Goal: Task Accomplishment & Management: Use online tool/utility

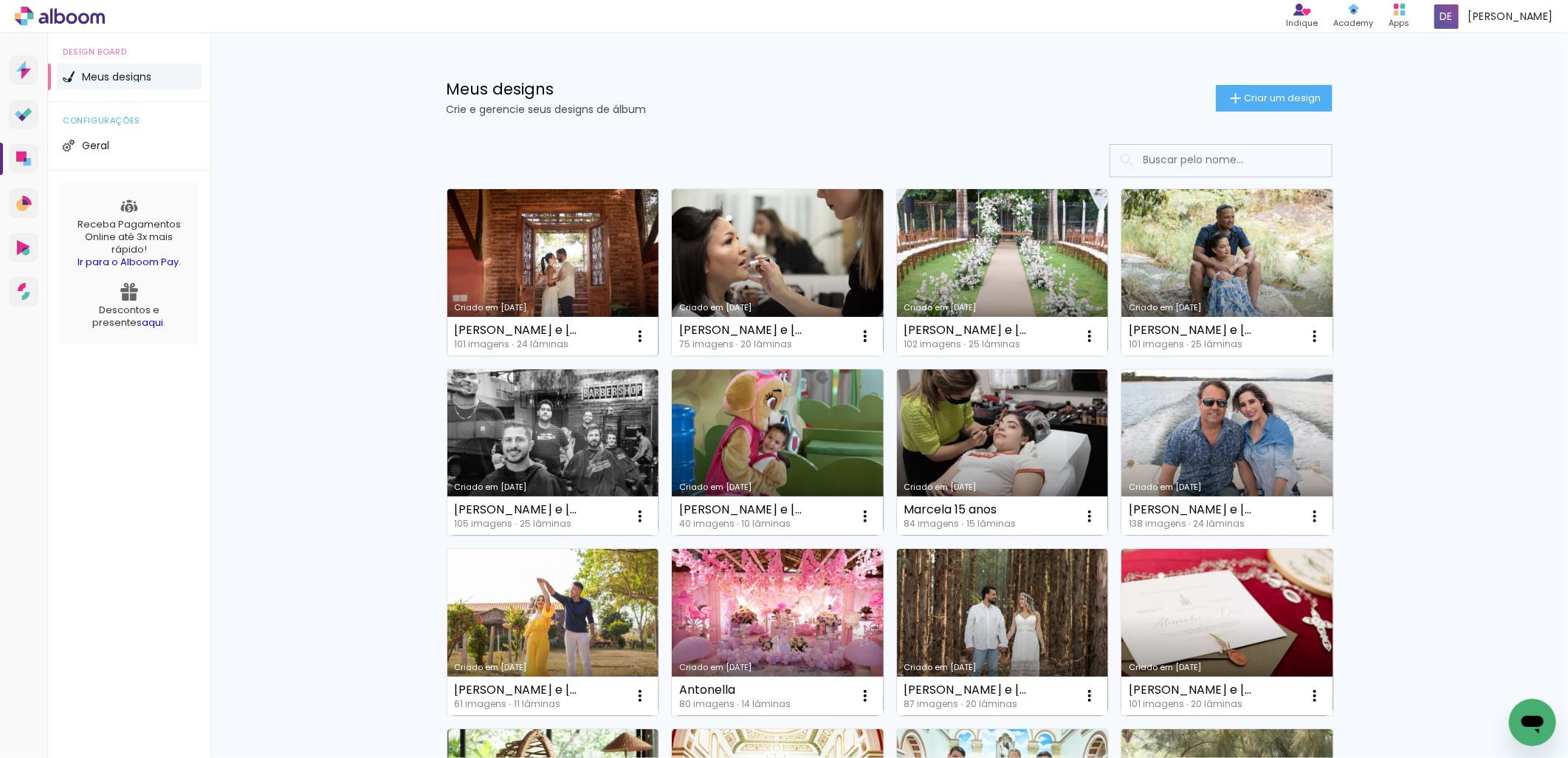
click at [541, 291] on link "Criado em [DATE]" at bounding box center [554, 273] width 212 height 167
